Goal: Transaction & Acquisition: Purchase product/service

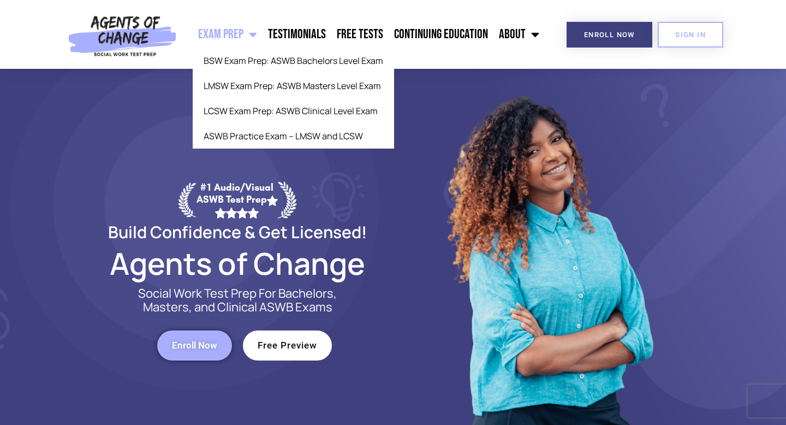
click at [257, 34] on span "Menu" at bounding box center [250, 34] width 14 height 24
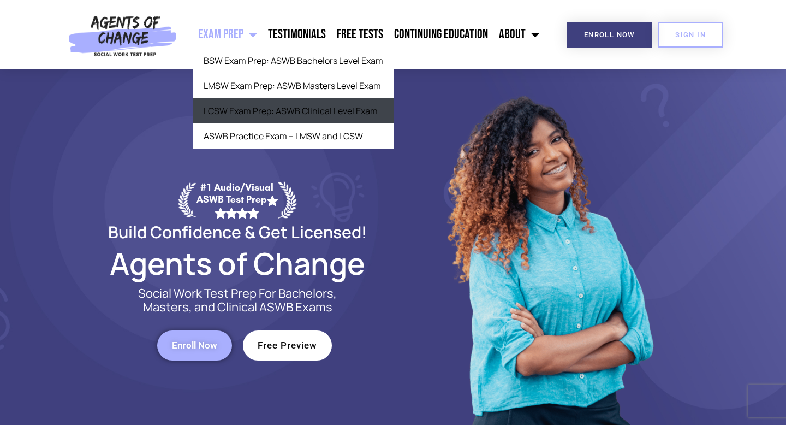
click at [270, 110] on link "LCSW Exam Prep: ASWB Clinical Level Exam" at bounding box center [293, 110] width 201 height 25
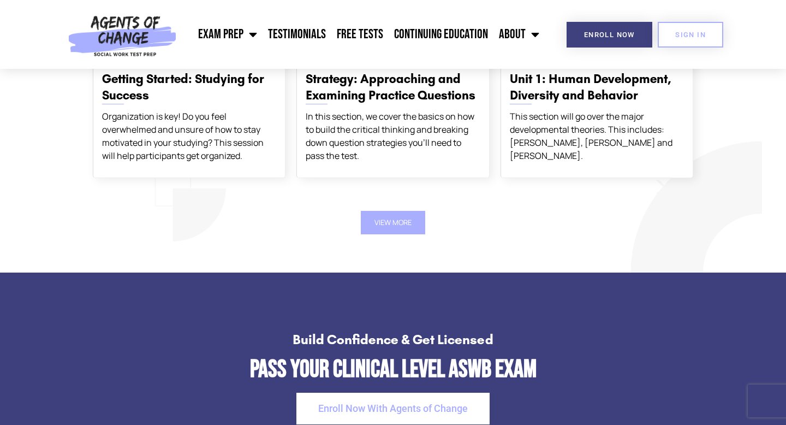
scroll to position [1980, 0]
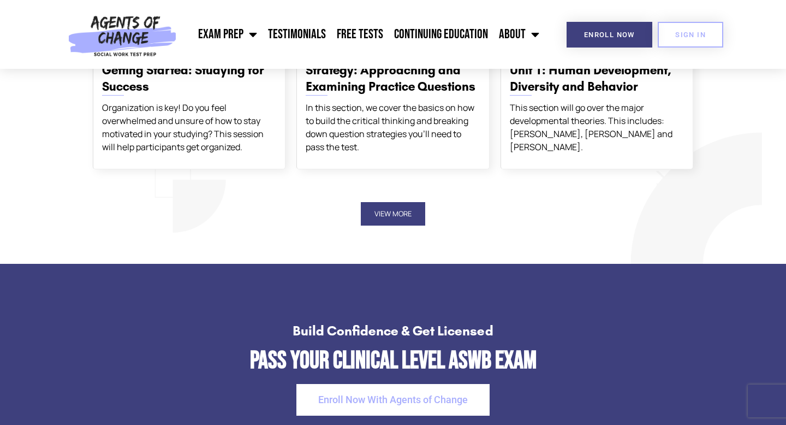
click at [384, 213] on button "View More" at bounding box center [393, 213] width 64 height 23
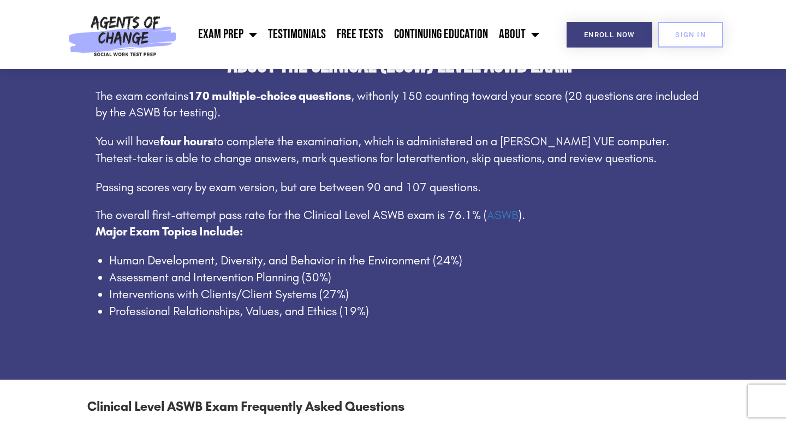
scroll to position [0, 0]
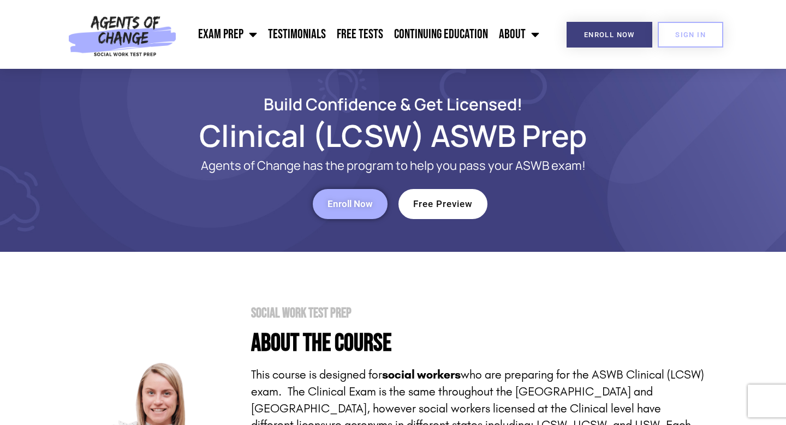
click at [357, 202] on span "Enroll Now" at bounding box center [349, 203] width 45 height 9
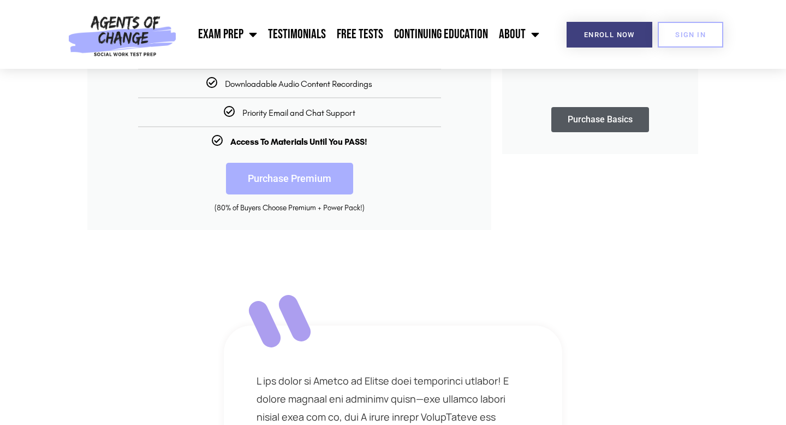
scroll to position [407, 0]
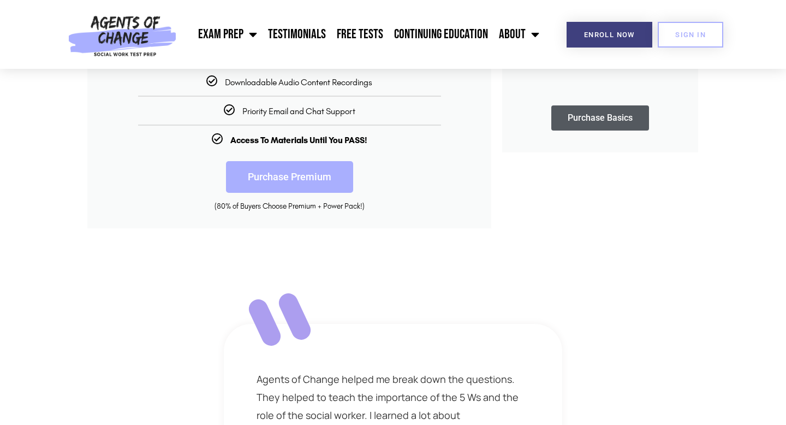
click at [303, 178] on link "Purchase Premium" at bounding box center [289, 177] width 127 height 32
